Goal: Use online tool/utility: Utilize a website feature to perform a specific function

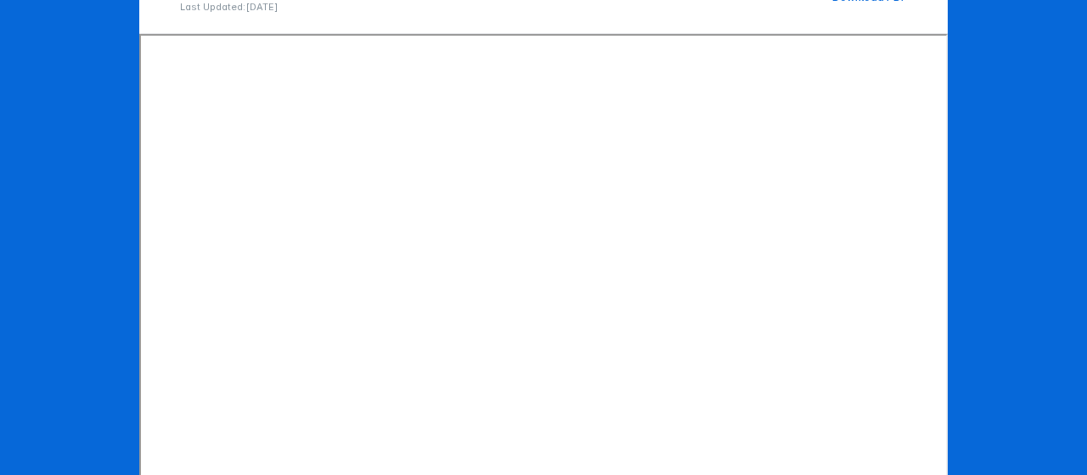
scroll to position [332, 0]
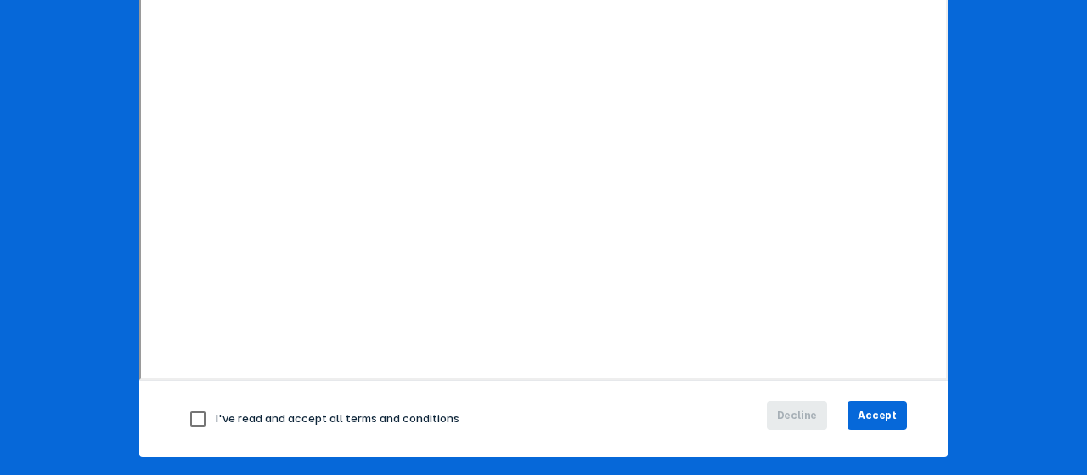
click at [193, 417] on input "checkbox" at bounding box center [198, 419] width 36 height 36
checkbox input "true"
click at [891, 402] on button "Accept" at bounding box center [876, 415] width 59 height 29
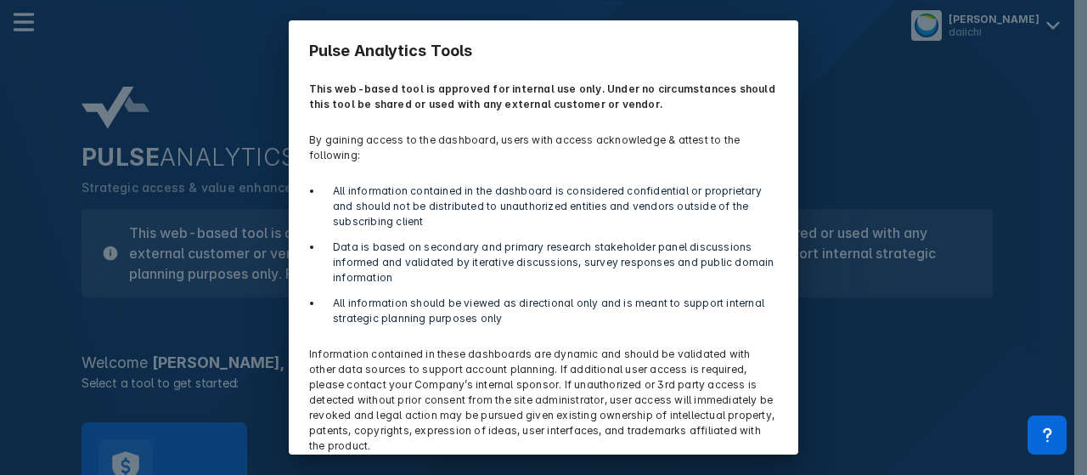
scroll to position [68, 0]
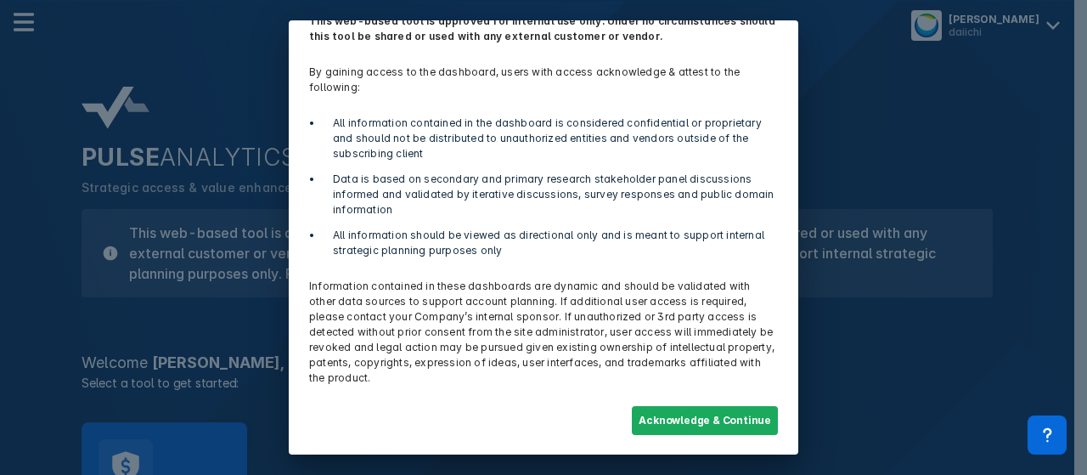
click at [644, 411] on button "Acknowledge & Continue" at bounding box center [705, 420] width 146 height 29
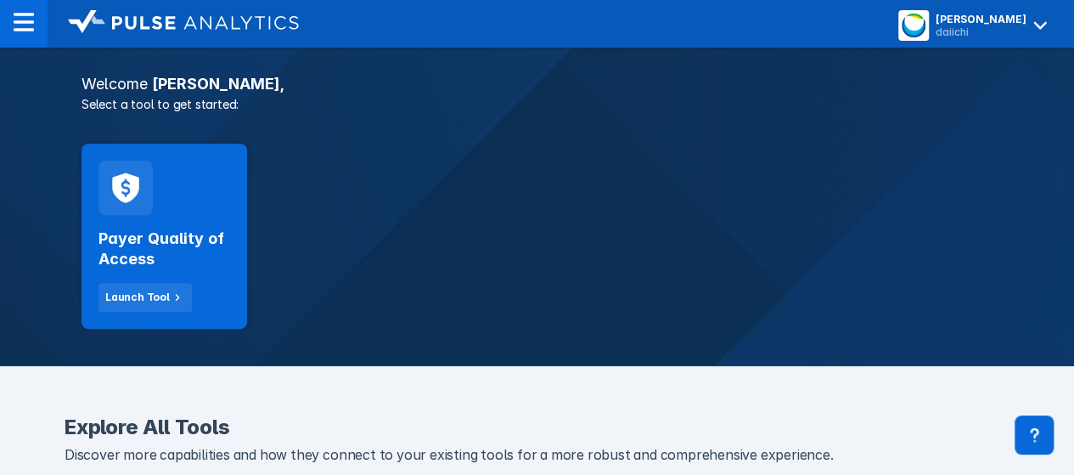
scroll to position [279, 0]
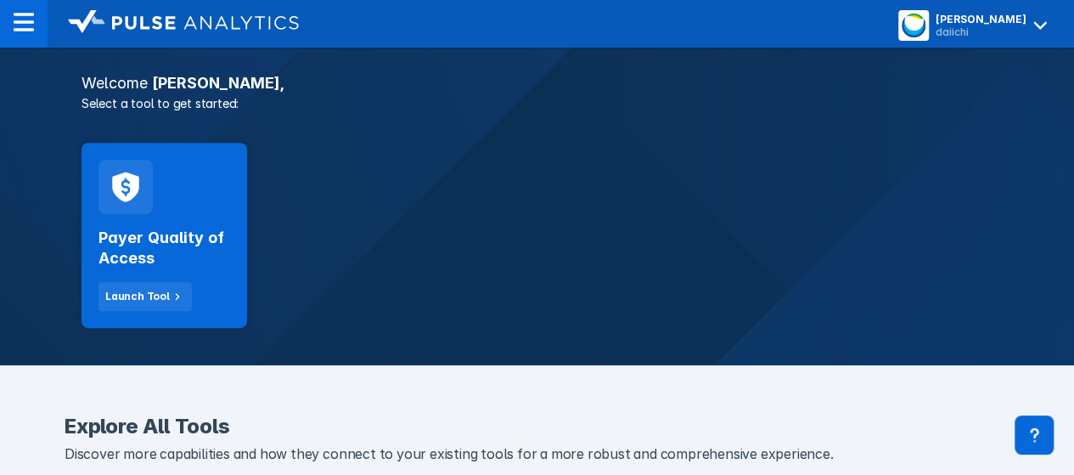
click at [147, 283] on button "Launch Tool" at bounding box center [144, 296] width 93 height 29
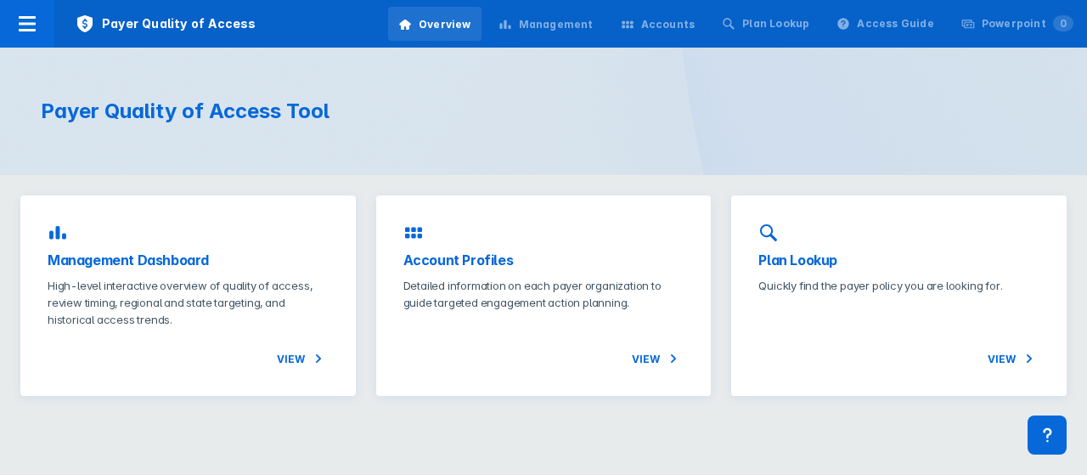
click at [582, 27] on div "Management" at bounding box center [556, 24] width 75 height 15
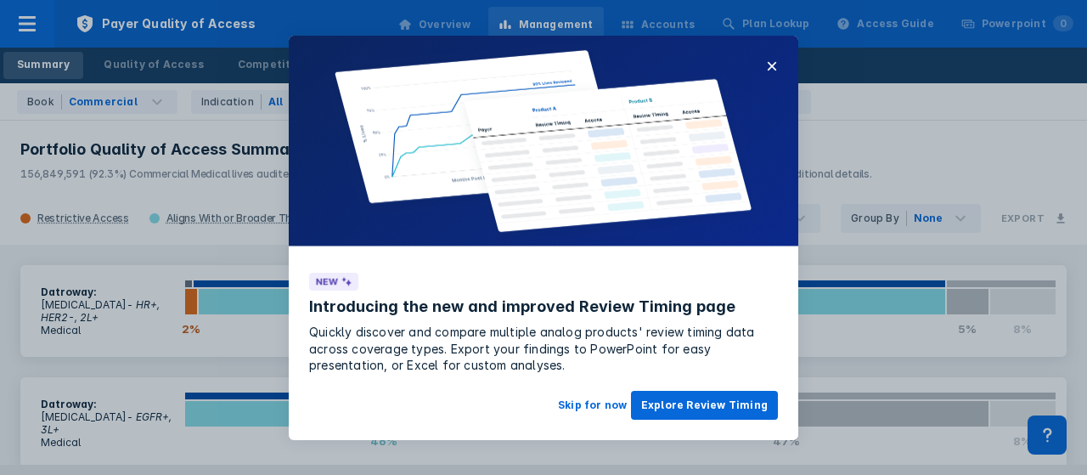
click at [770, 56] on button "×" at bounding box center [772, 66] width 12 height 20
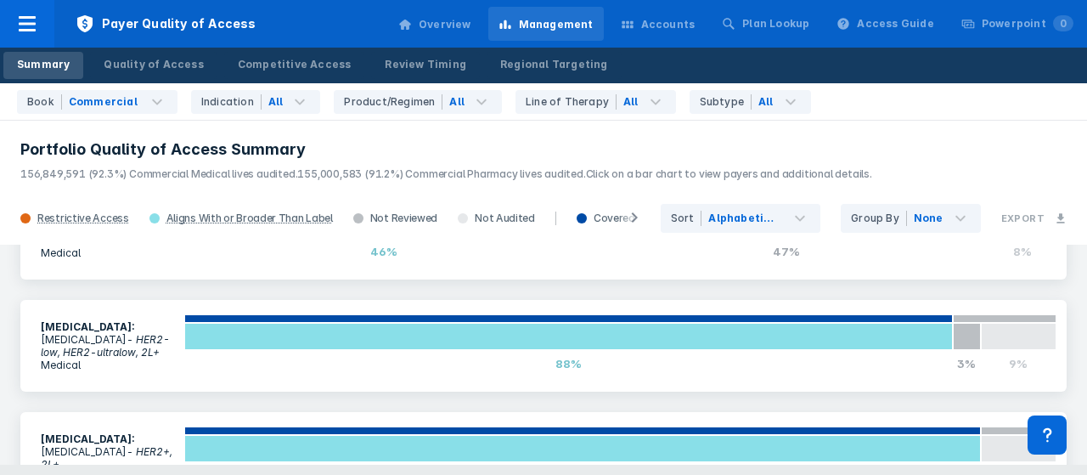
scroll to position [196, 0]
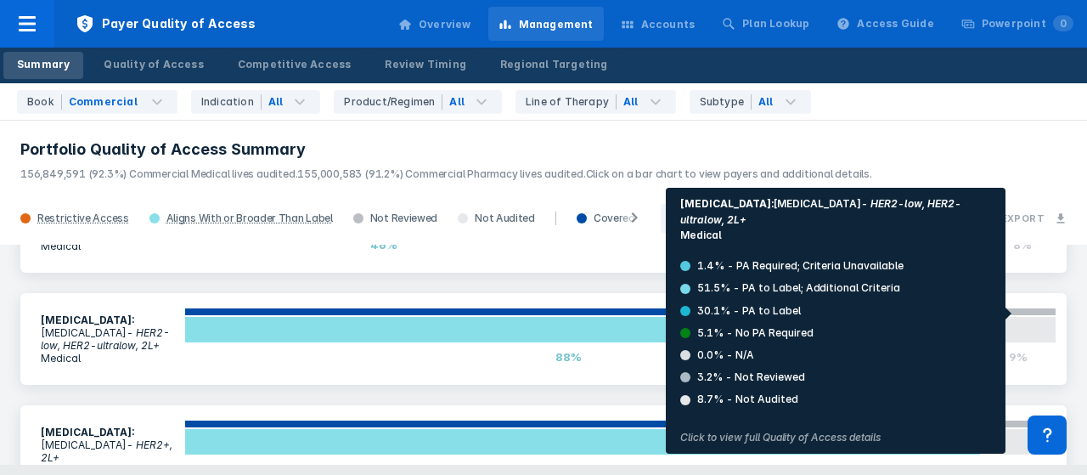
click at [995, 316] on div at bounding box center [1019, 329] width 76 height 27
